Goal: Information Seeking & Learning: Learn about a topic

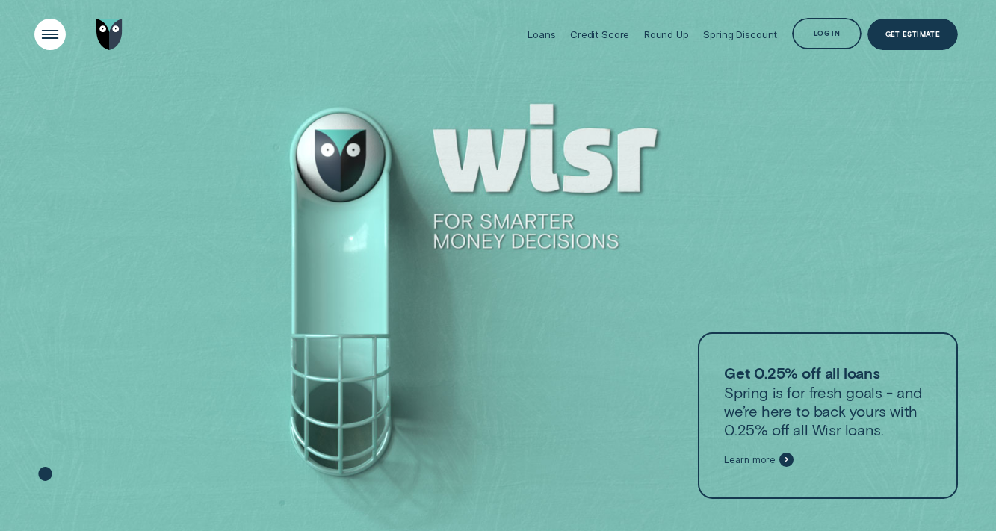
click at [52, 40] on div "Open Menu" at bounding box center [50, 35] width 45 height 45
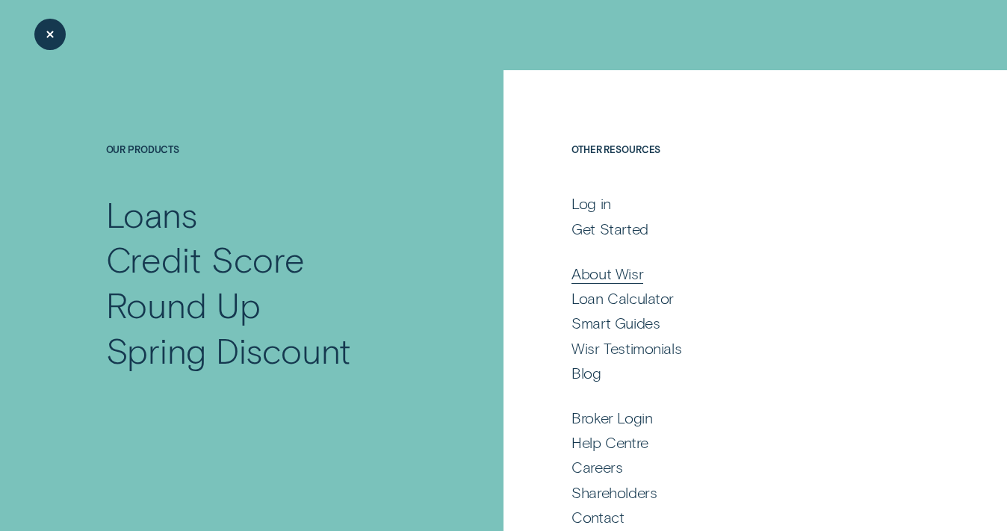
click at [605, 276] on div "About Wisr" at bounding box center [607, 273] width 72 height 19
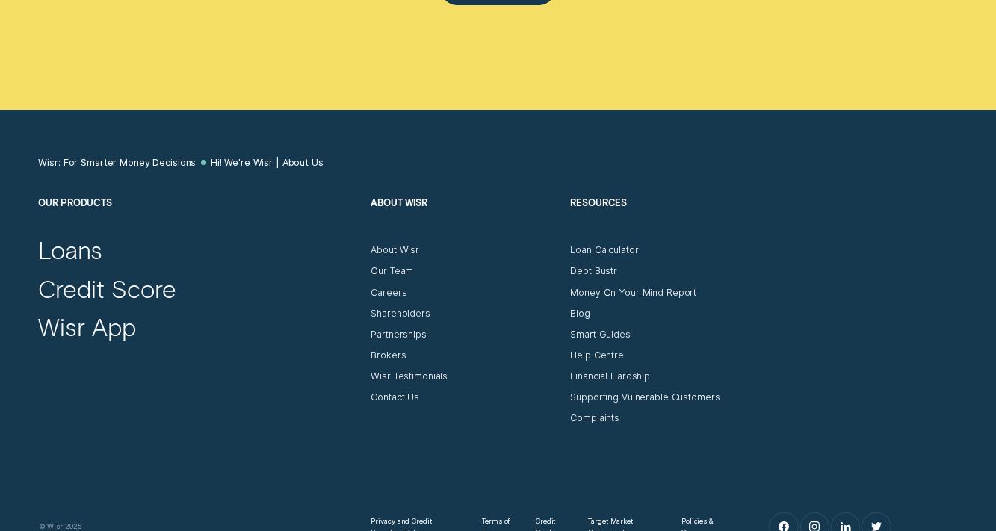
scroll to position [6928, 0]
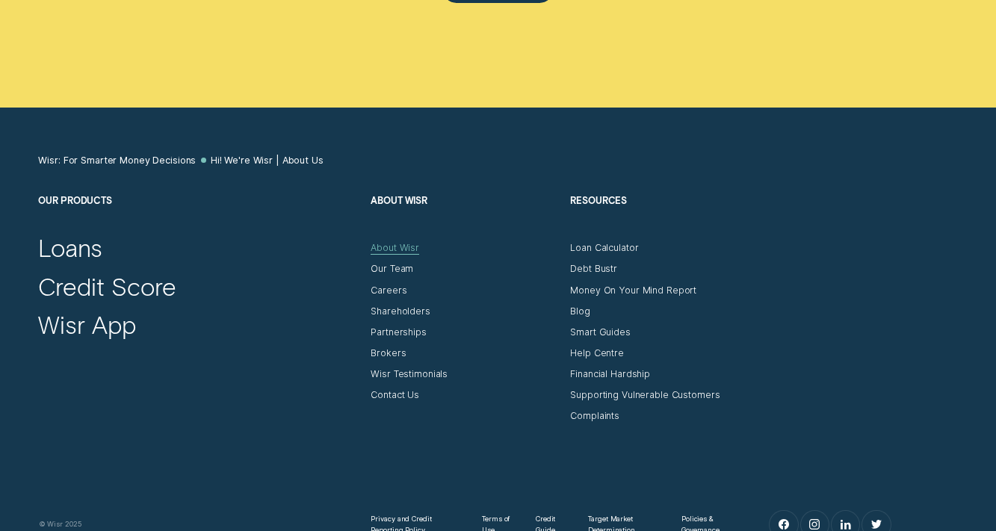
click at [400, 242] on div "About Wisr" at bounding box center [395, 248] width 49 height 12
click at [395, 242] on div "About Wisr" at bounding box center [395, 248] width 49 height 12
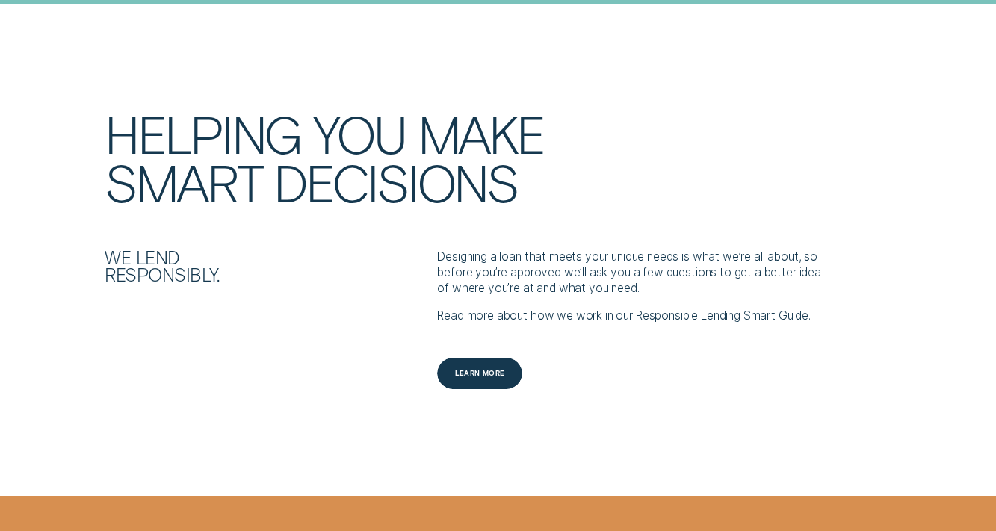
scroll to position [1427, 0]
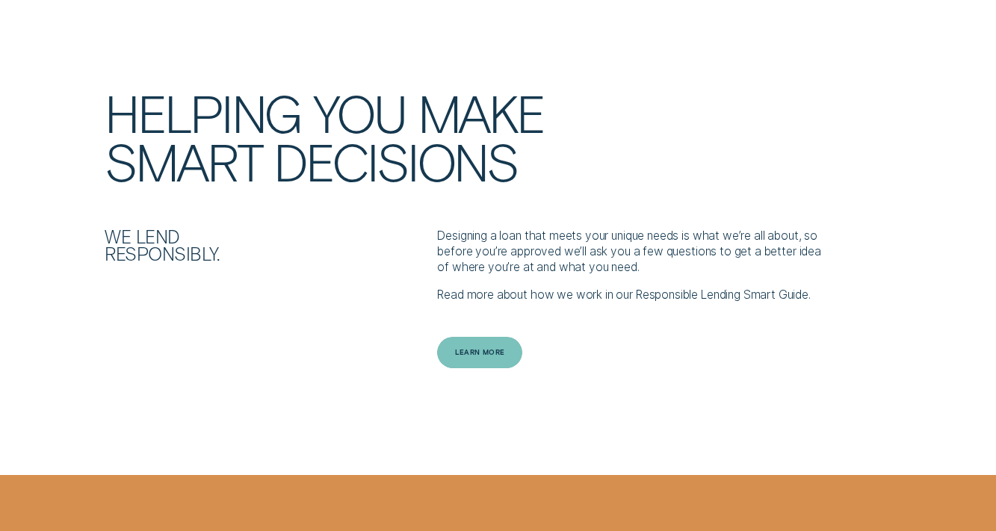
click at [481, 350] on div "Learn more" at bounding box center [480, 353] width 50 height 6
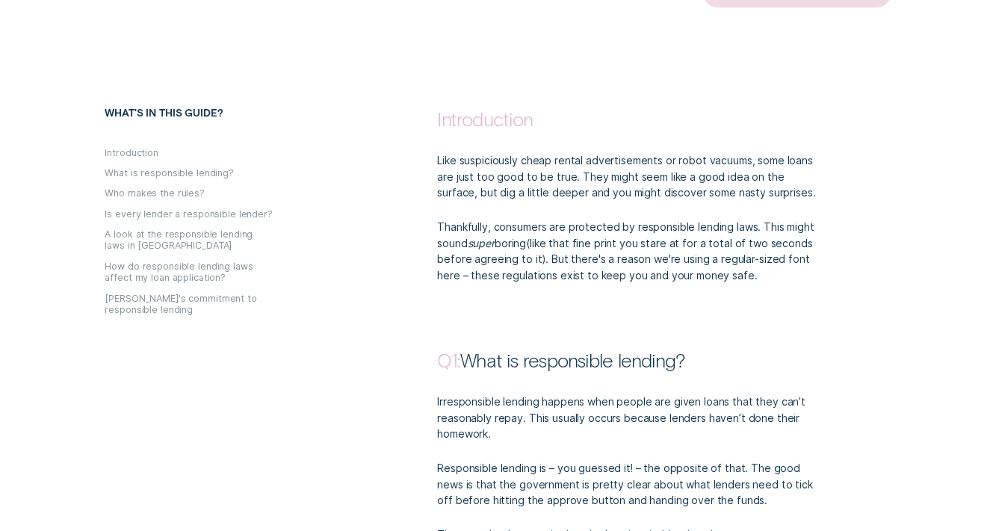
scroll to position [663, 0]
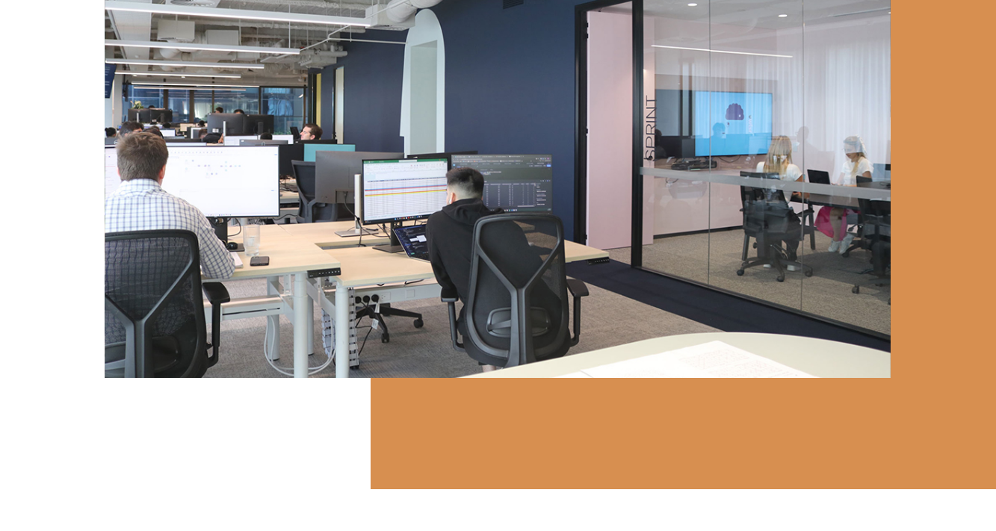
scroll to position [5591, 0]
